Goal: Transaction & Acquisition: Purchase product/service

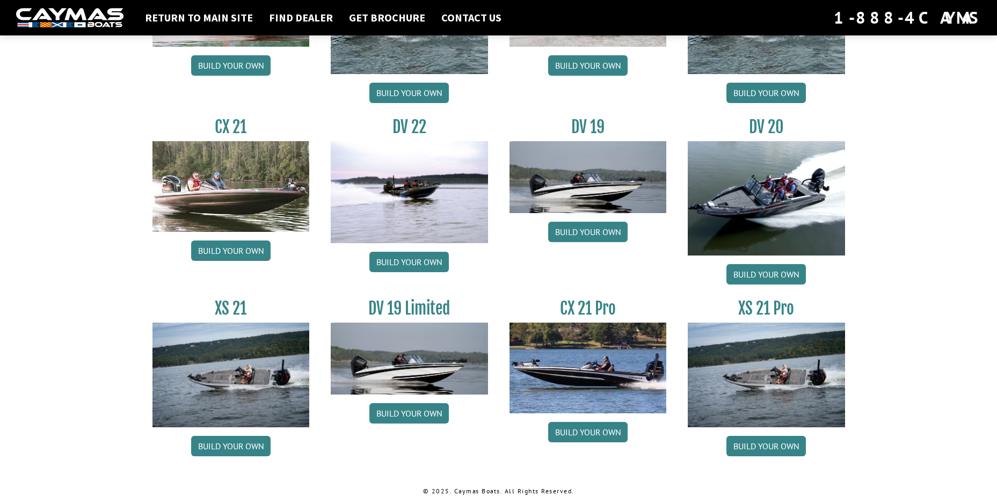
scroll to position [1211, 0]
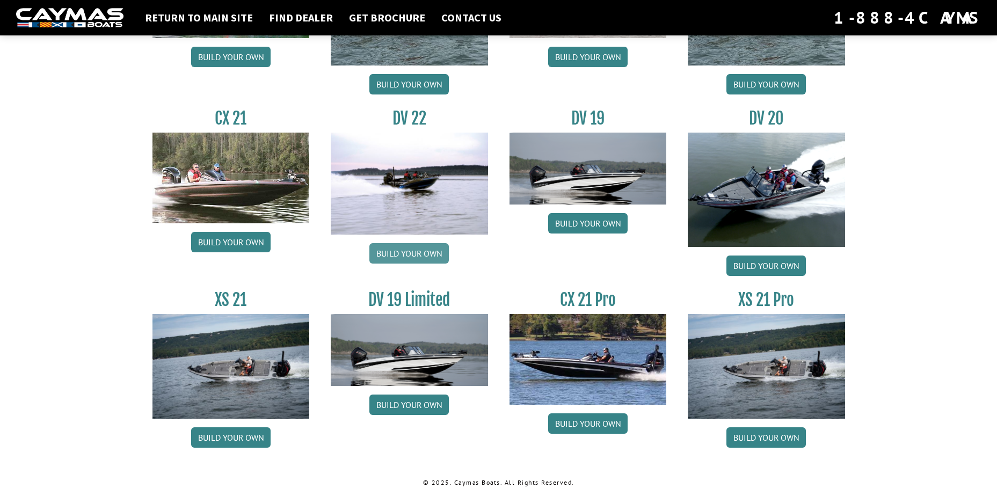
click at [404, 256] on link "Build your own" at bounding box center [408, 253] width 79 height 20
click at [411, 248] on link "Build your own" at bounding box center [408, 253] width 79 height 20
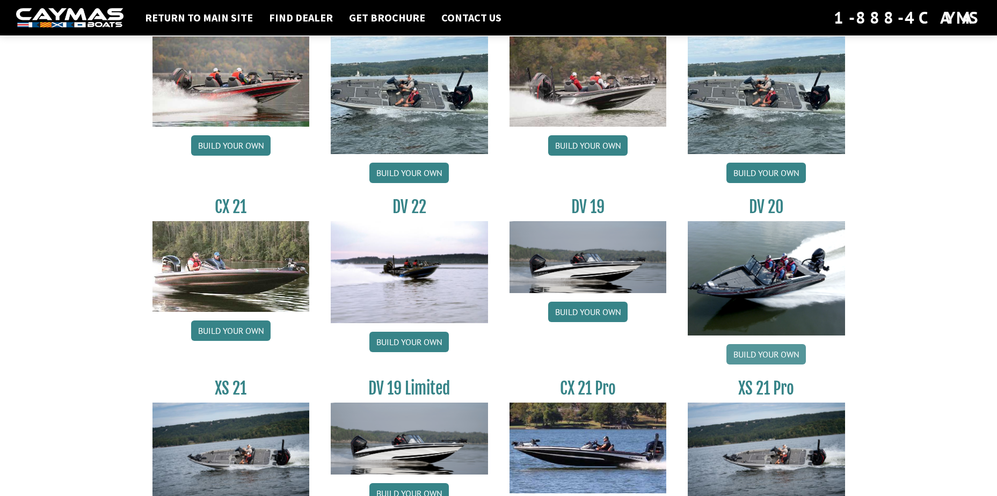
scroll to position [1104, 0]
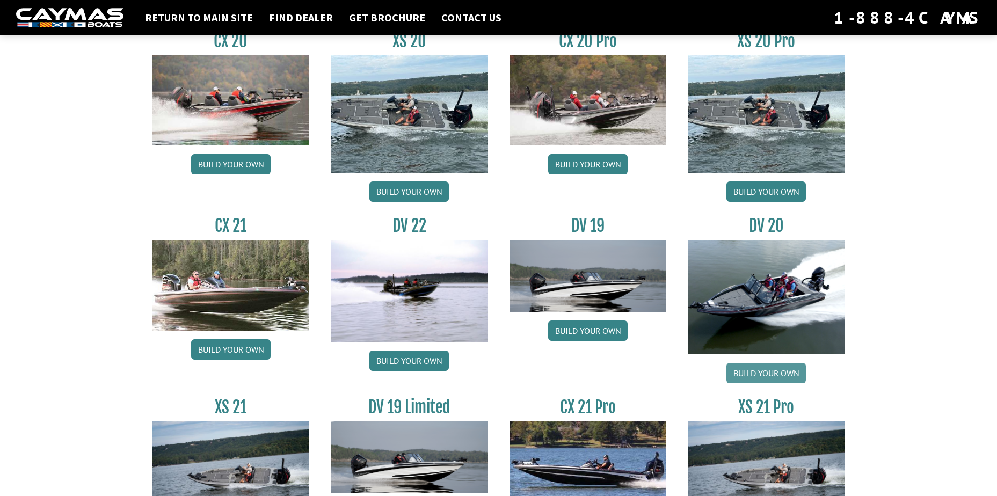
click at [769, 369] on link "Build your own" at bounding box center [766, 373] width 79 height 20
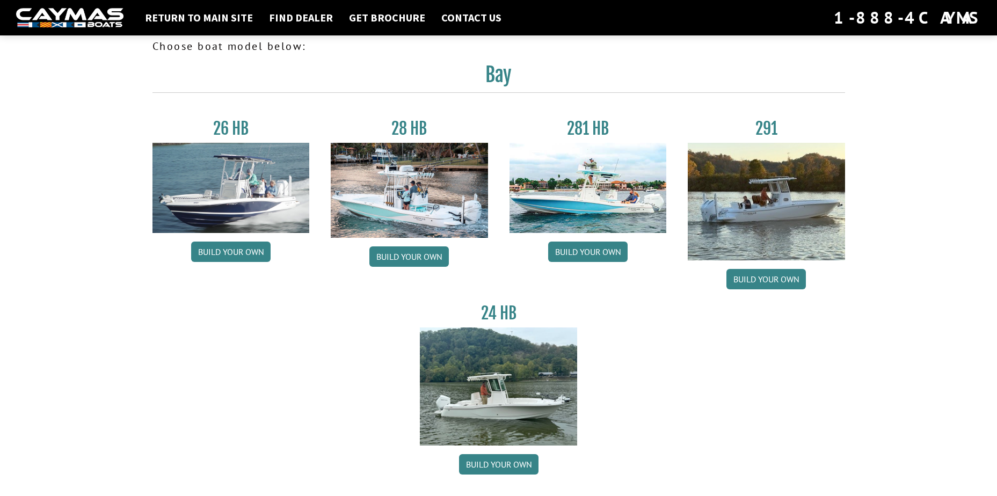
scroll to position [0, 0]
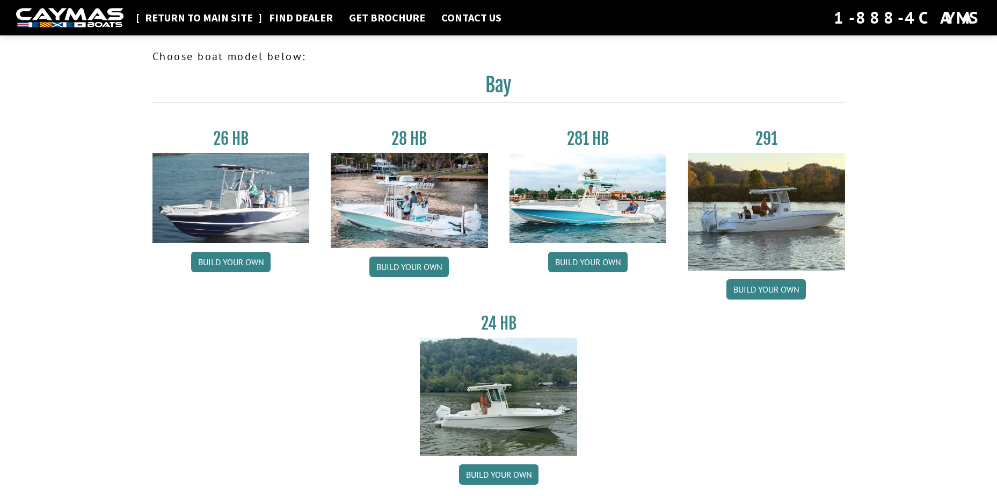
click at [178, 18] on link "Return to main site" at bounding box center [199, 18] width 119 height 14
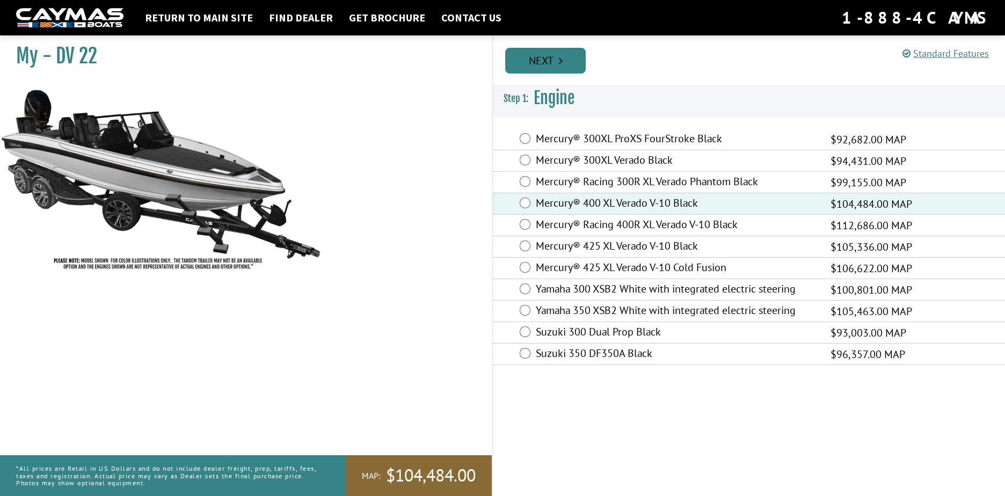
click at [540, 56] on link "Next" at bounding box center [545, 61] width 81 height 26
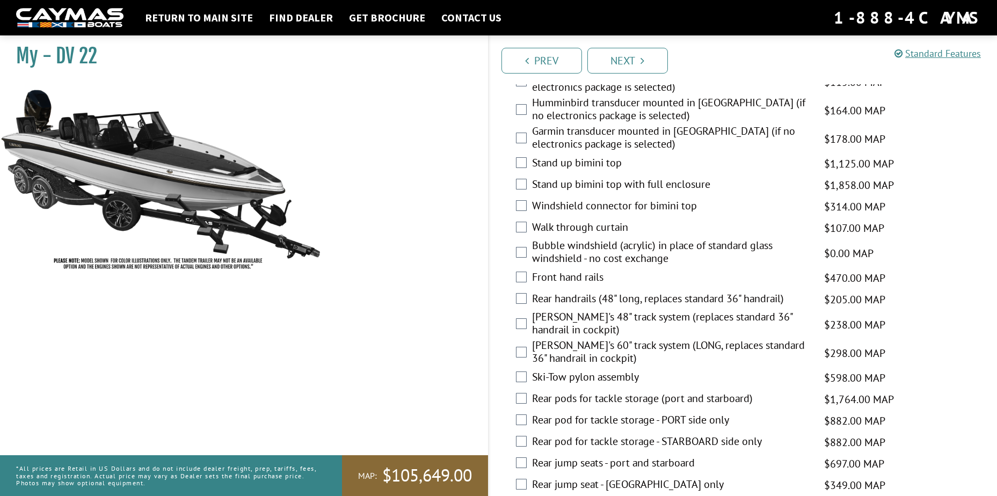
scroll to position [1557, 0]
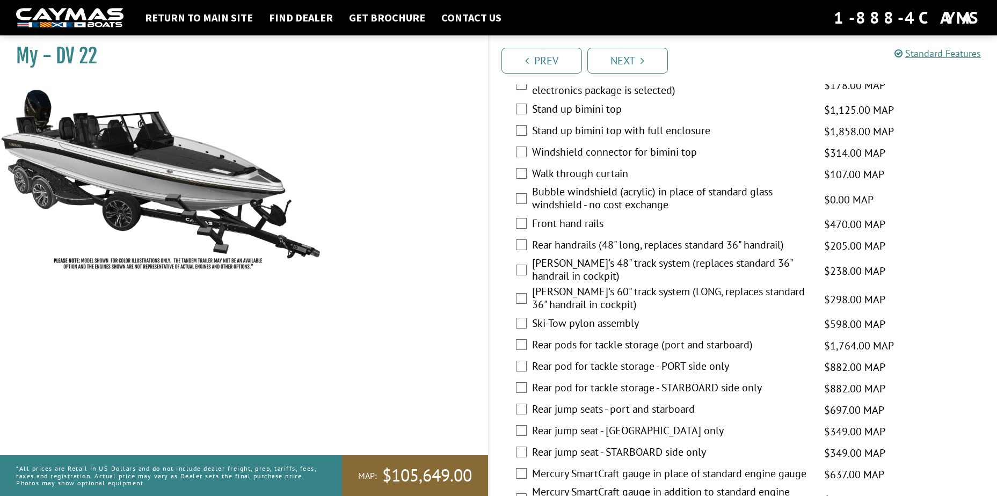
click at [527, 222] on div "Front hand rails $470.00 MAP $555.00 MSRP" at bounding box center [743, 224] width 509 height 21
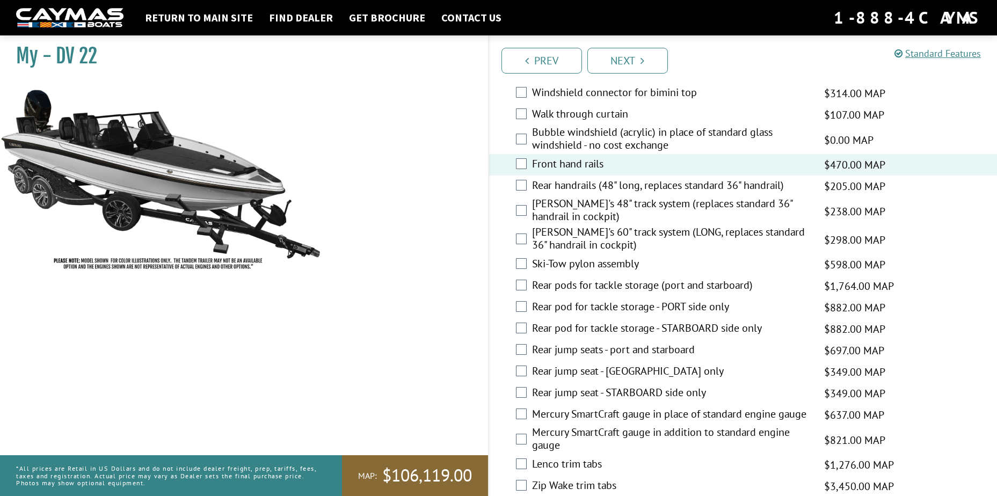
scroll to position [1611, 0]
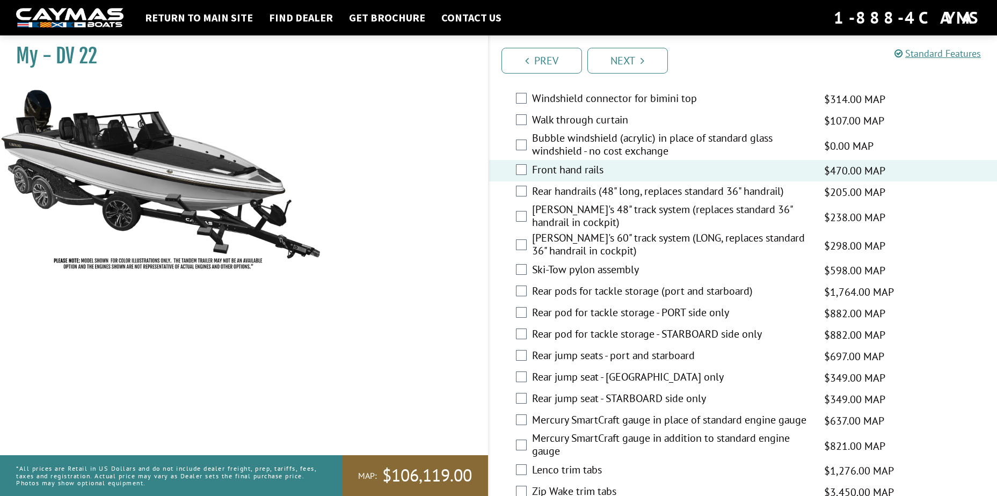
click at [511, 271] on div "Ski-Tow pylon assembly $598.00 MAP $706.00 MSRP" at bounding box center [743, 270] width 509 height 21
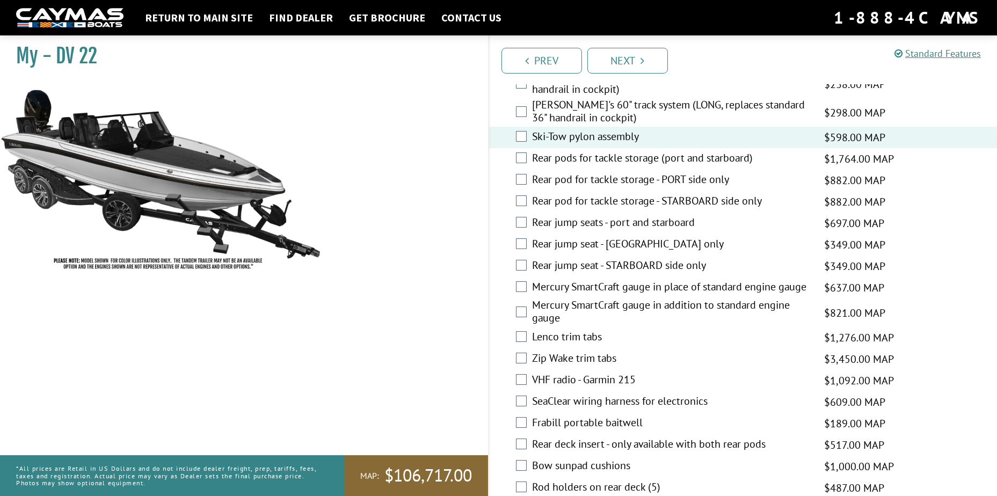
scroll to position [1772, 0]
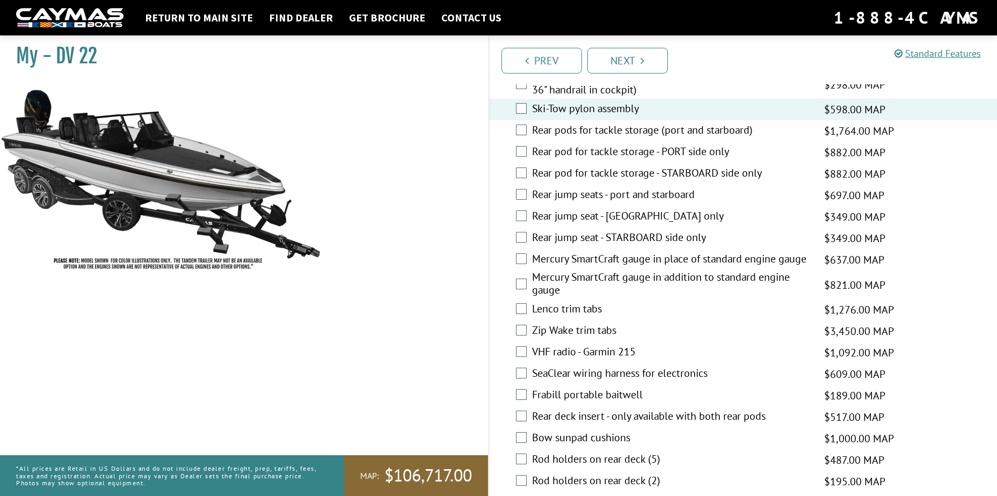
click at [514, 218] on div "Rear jump seat - PORT side only $349.00 MAP $412.00 MSRP" at bounding box center [743, 216] width 509 height 21
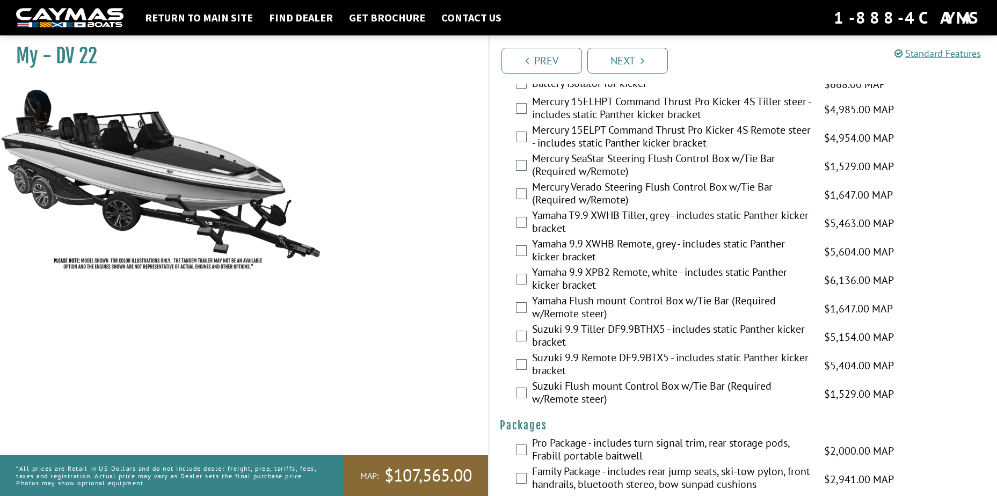
scroll to position [2594, 0]
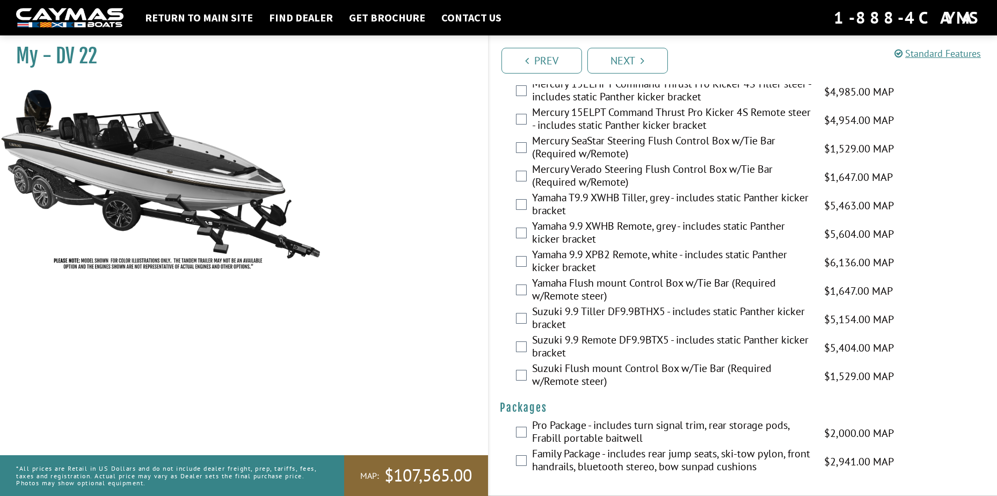
click at [527, 460] on div "Family Package - includes rear jump seats, ski-tow pylon, front handrails, blue…" at bounding box center [743, 461] width 509 height 28
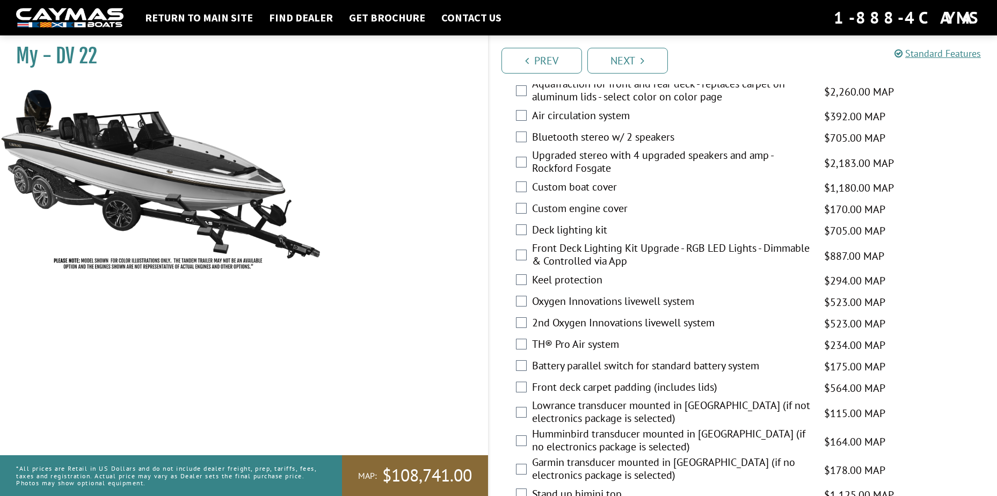
scroll to position [1091, 0]
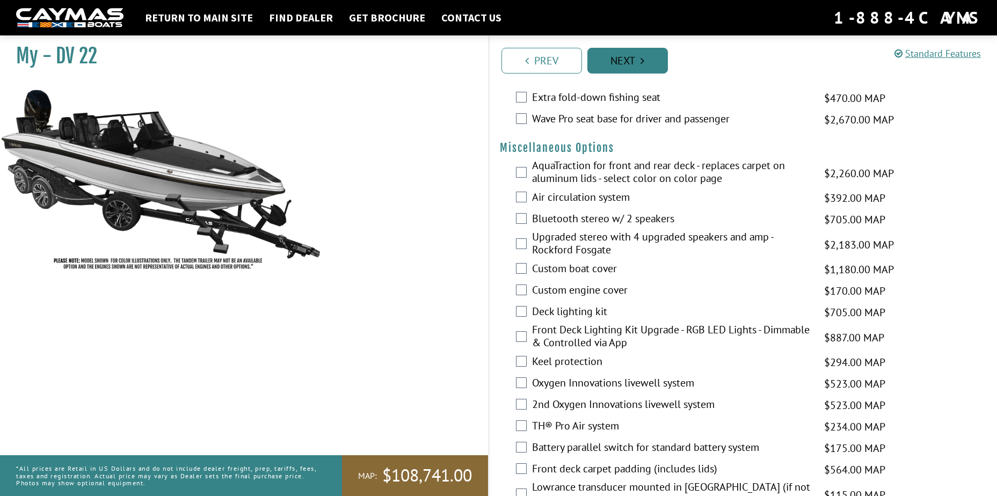
click at [639, 63] on link "Next" at bounding box center [628, 61] width 81 height 26
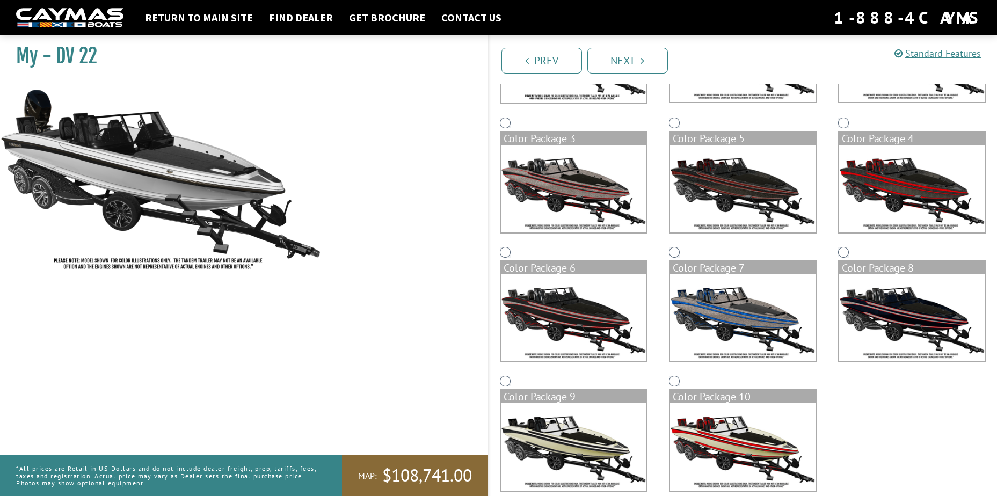
scroll to position [208, 0]
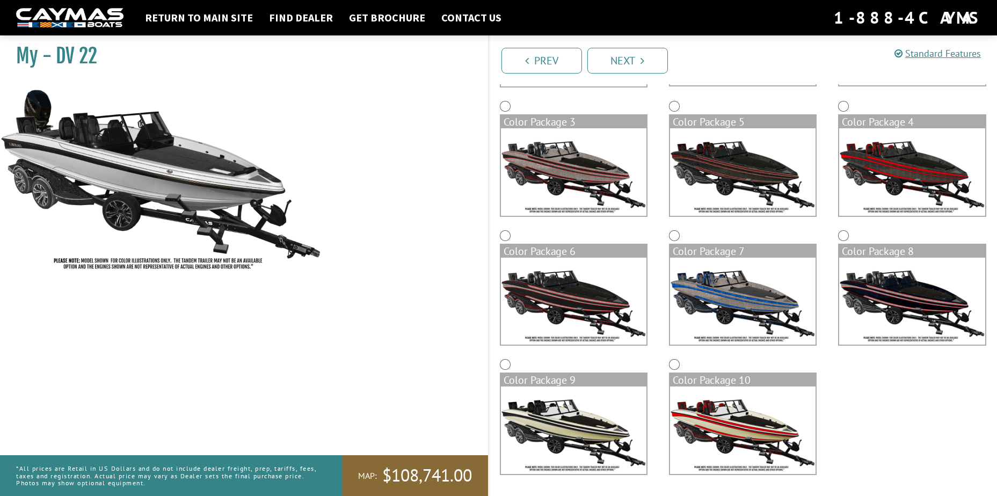
click at [726, 414] on img at bounding box center [743, 431] width 146 height 88
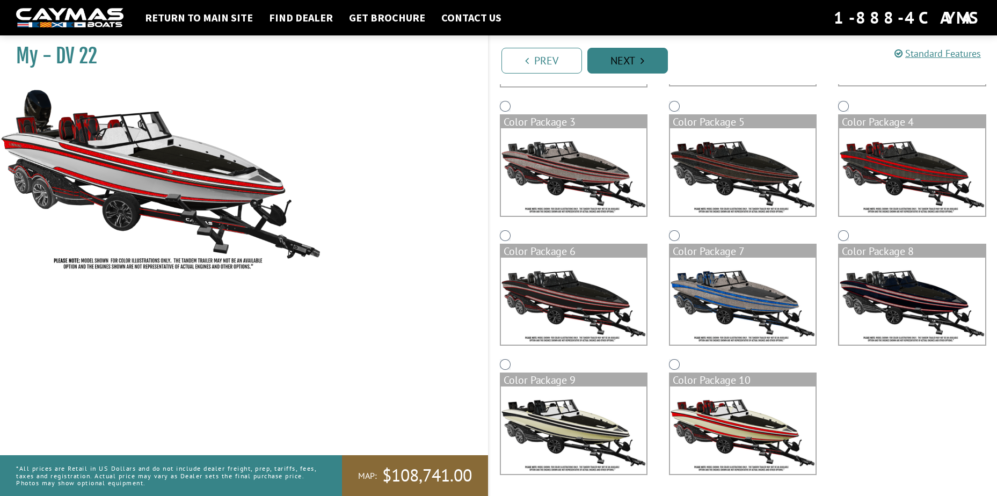
click at [647, 62] on link "Next" at bounding box center [628, 61] width 81 height 26
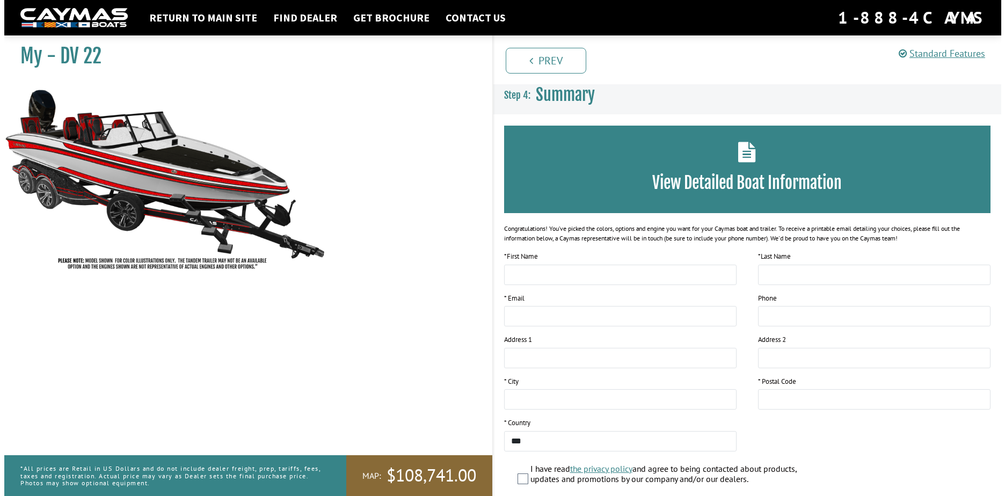
scroll to position [0, 0]
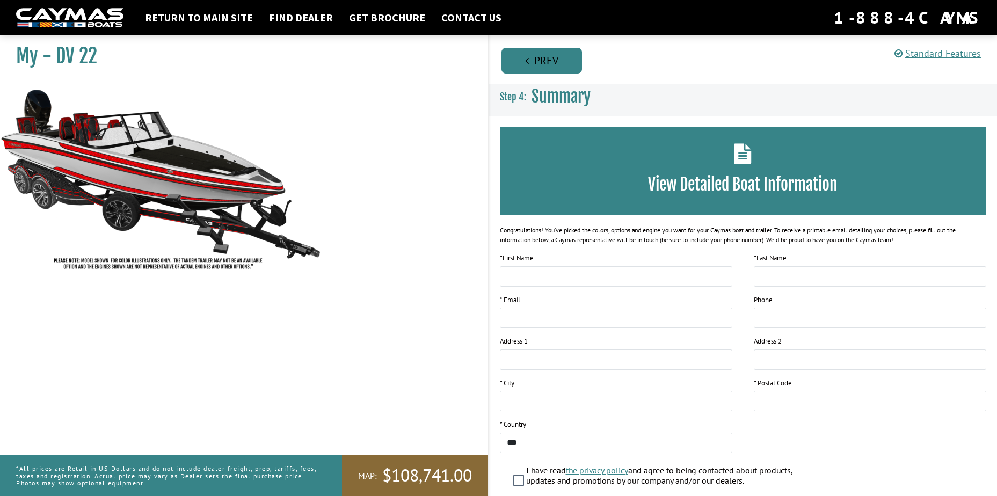
click at [542, 59] on link "Prev" at bounding box center [542, 61] width 81 height 26
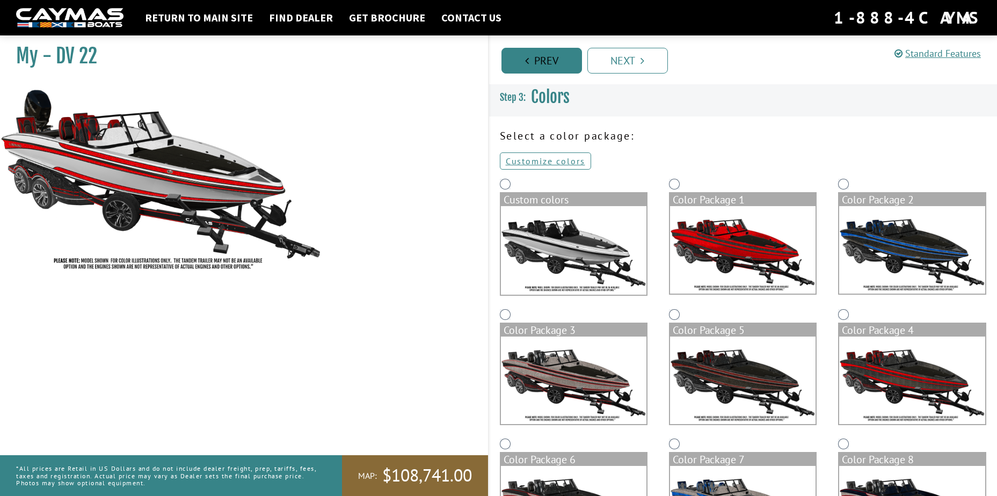
click at [542, 59] on link "Prev" at bounding box center [542, 61] width 81 height 26
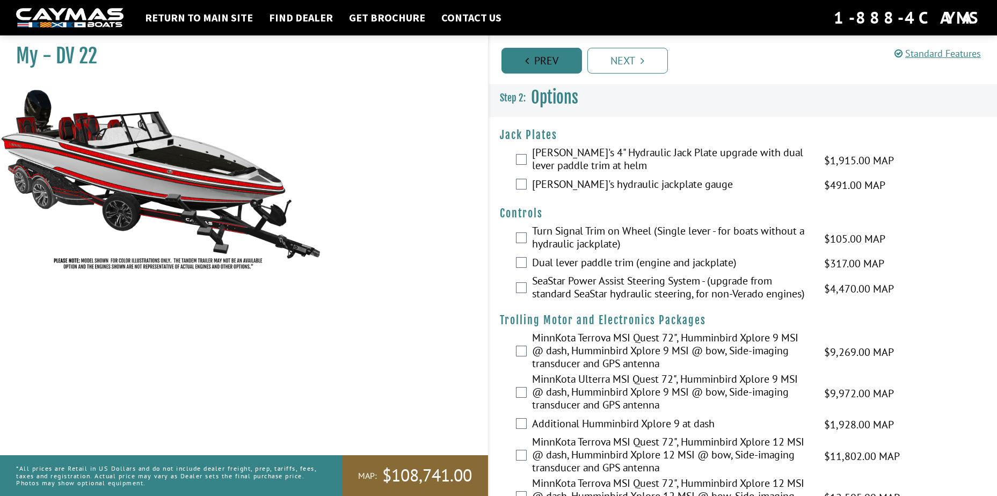
click at [543, 66] on link "Prev" at bounding box center [542, 61] width 81 height 26
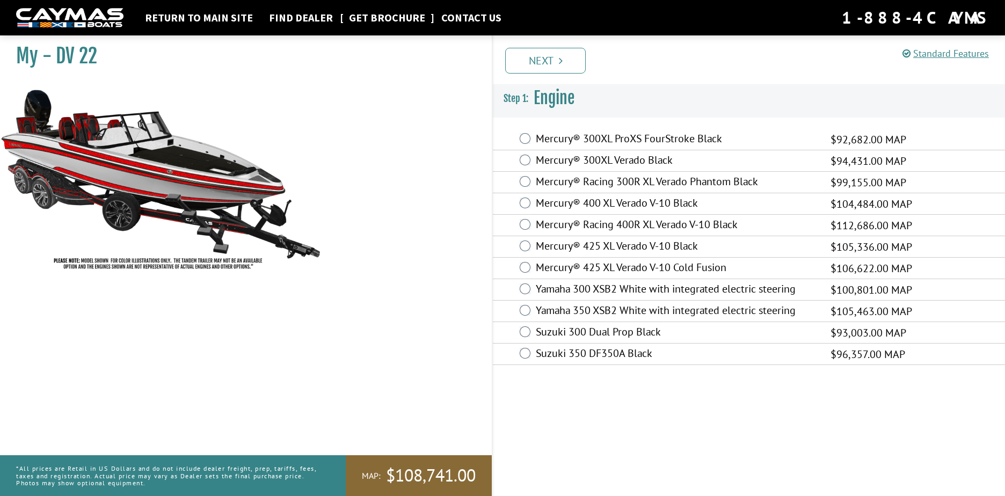
click at [371, 17] on link "Get Brochure" at bounding box center [387, 18] width 87 height 14
